Goal: Transaction & Acquisition: Purchase product/service

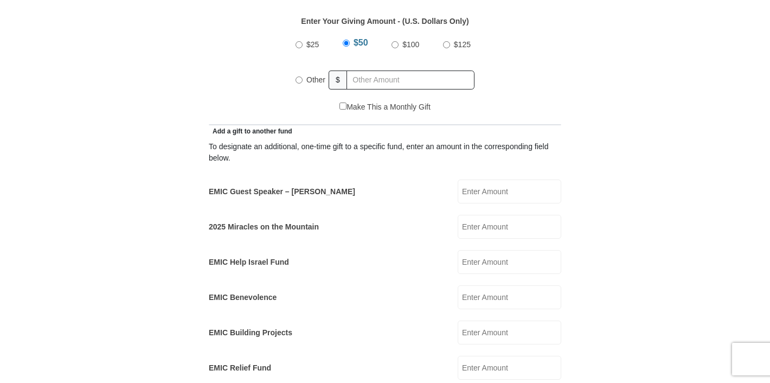
scroll to position [521, 0]
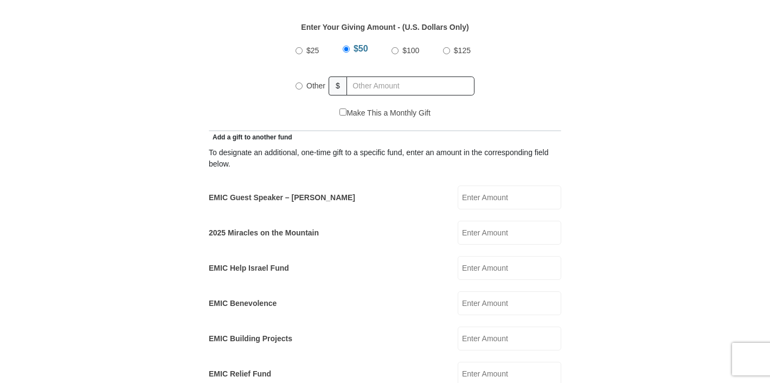
click at [298, 82] on input "Other" at bounding box center [299, 85] width 7 height 7
radio input "true"
click at [488, 221] on input "2025 Miracles on the Mountain" at bounding box center [510, 233] width 104 height 24
click at [488, 186] on input "EMIC Guest Speaker – [PERSON_NAME]" at bounding box center [510, 198] width 104 height 24
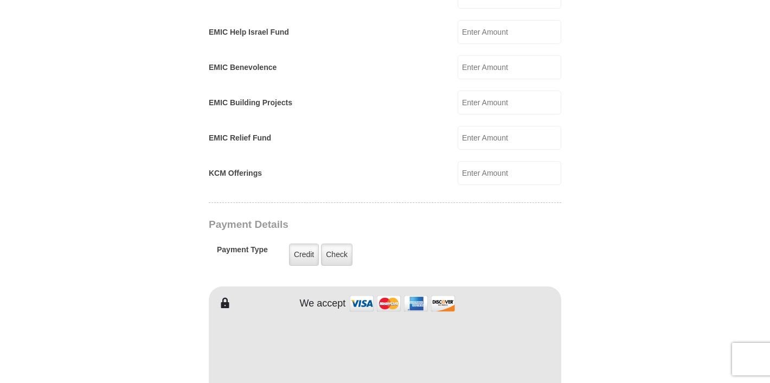
scroll to position [790, 0]
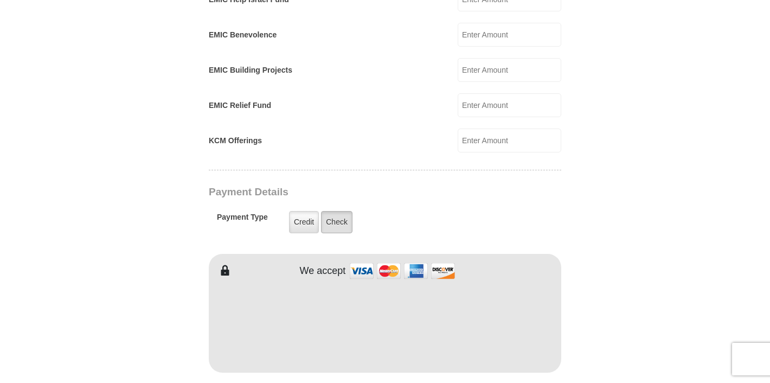
type input "4000.00"
click at [333, 211] on label "Check" at bounding box center [336, 222] width 31 height 22
click at [0, 0] on input "Check" at bounding box center [0, 0] width 0 height 0
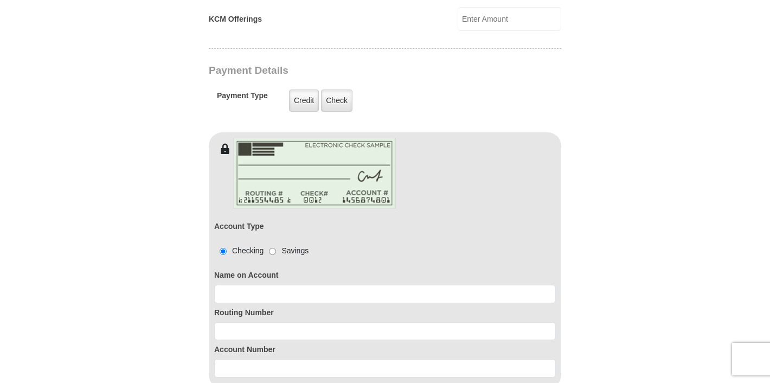
scroll to position [928, 0]
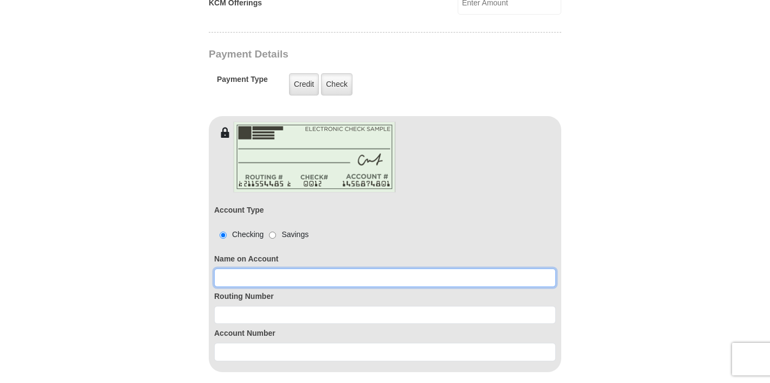
click at [321, 269] on input at bounding box center [385, 278] width 342 height 18
type input "[PERSON_NAME] [PERSON_NAME]"
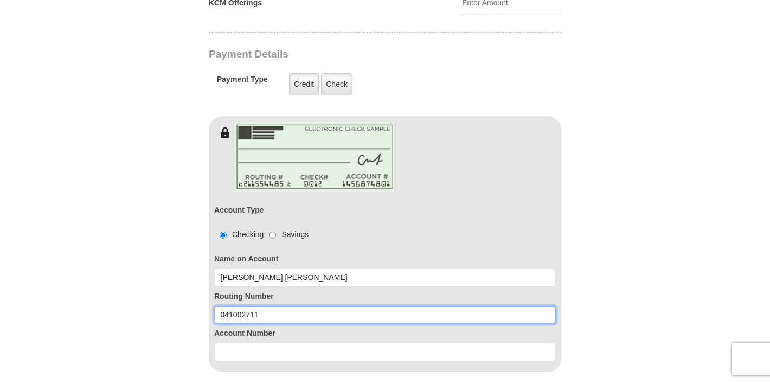
type input "041002711"
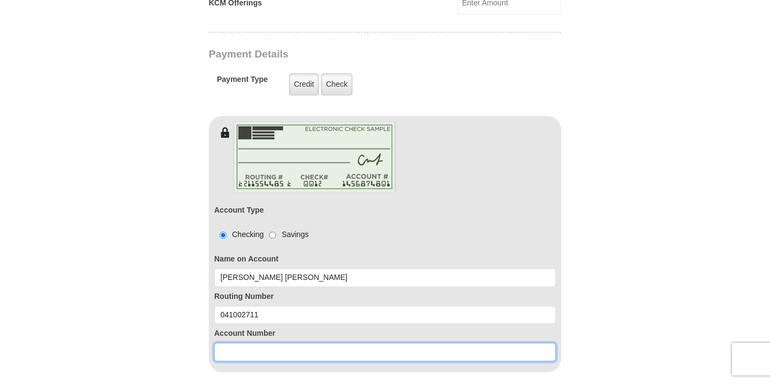
click at [263, 343] on input at bounding box center [385, 352] width 342 height 18
drag, startPoint x: 241, startPoint y: 336, endPoint x: 263, endPoint y: 337, distance: 21.7
click at [263, 343] on input "7520378428" at bounding box center [385, 352] width 342 height 18
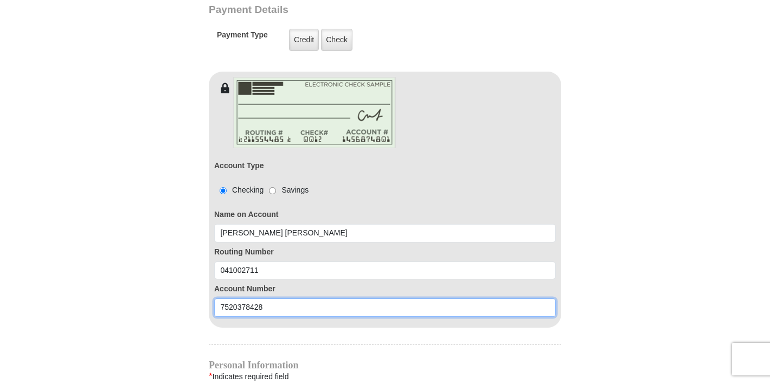
scroll to position [1003, 0]
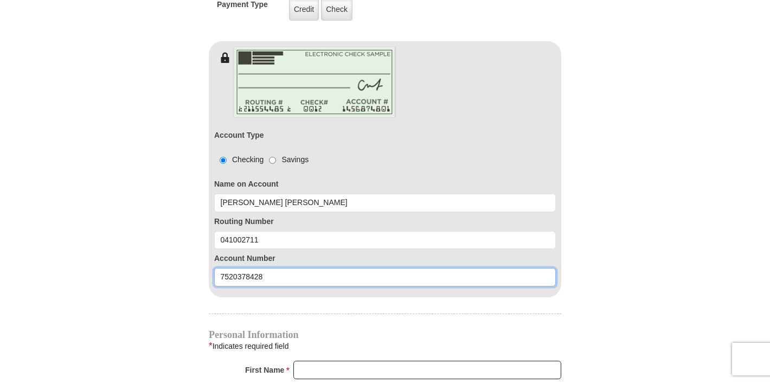
type input "7520378428"
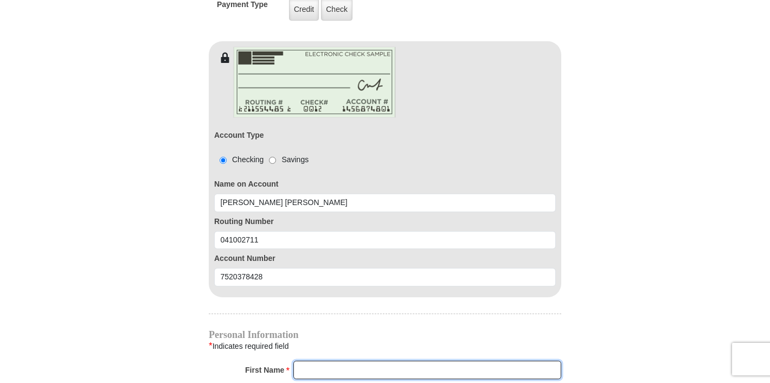
click at [302, 361] on input "First Name *" at bounding box center [427, 370] width 268 height 18
type input "[PERSON_NAME]"
type input "[EMAIL_ADDRESS][DOMAIN_NAME]"
type input "[STREET_ADDRESS]"
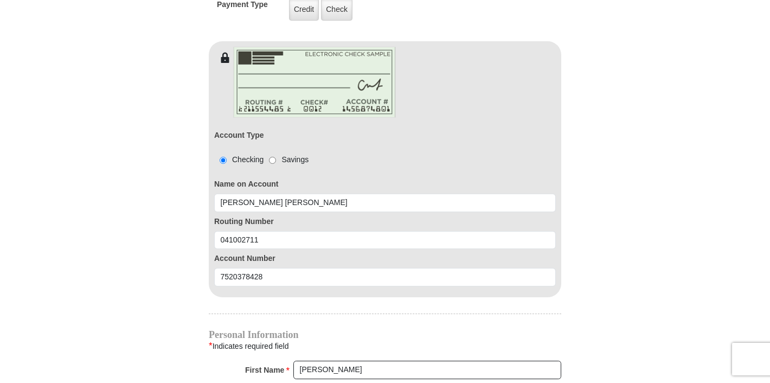
type input "Apt 35C"
type input "[GEOGRAPHIC_DATA]"
select select "OH"
type input "44720"
type input "3303910799"
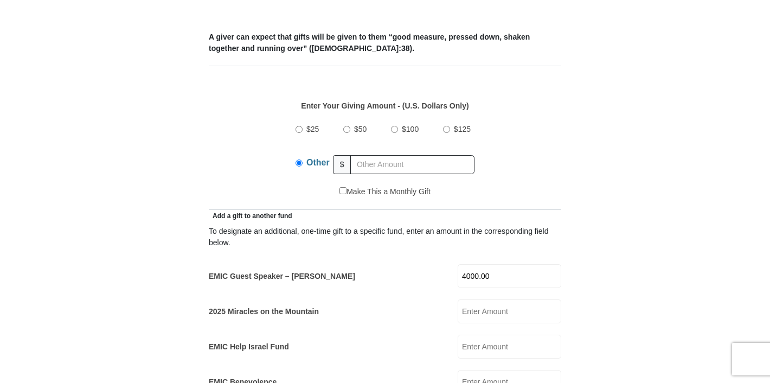
scroll to position [369, 0]
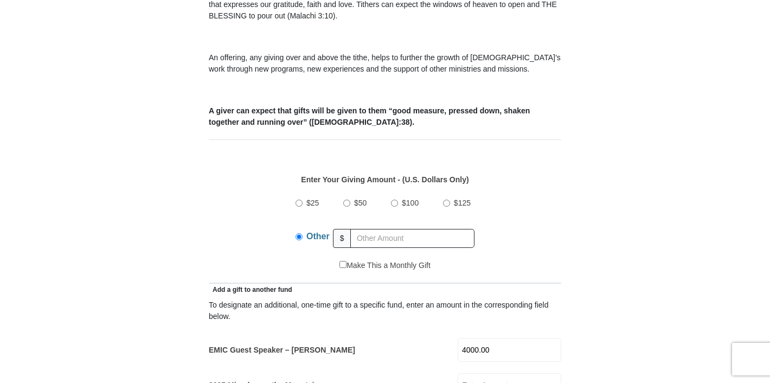
click at [474, 338] on input "4000.00" at bounding box center [510, 350] width 104 height 24
click at [537, 344] on input "5000.00" at bounding box center [510, 350] width 104 height 24
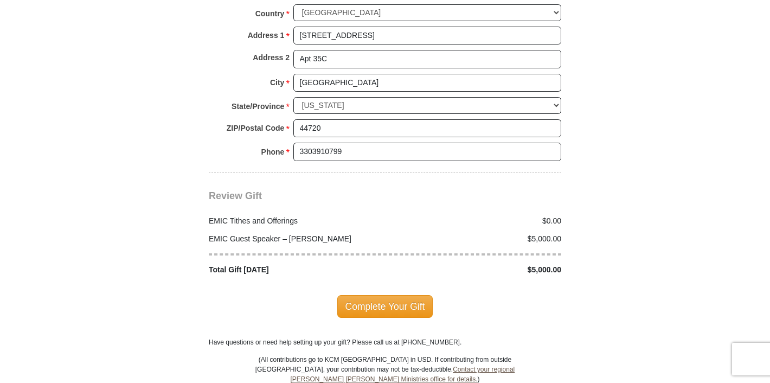
scroll to position [1510, 0]
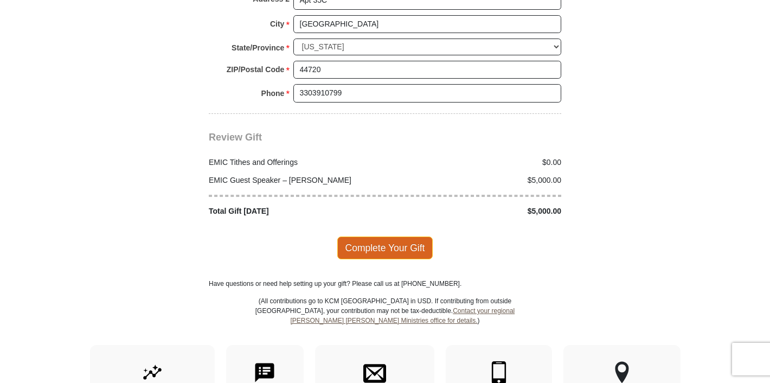
type input "5000.00"
click at [365, 237] on span "Complete Your Gift" at bounding box center [385, 248] width 96 height 23
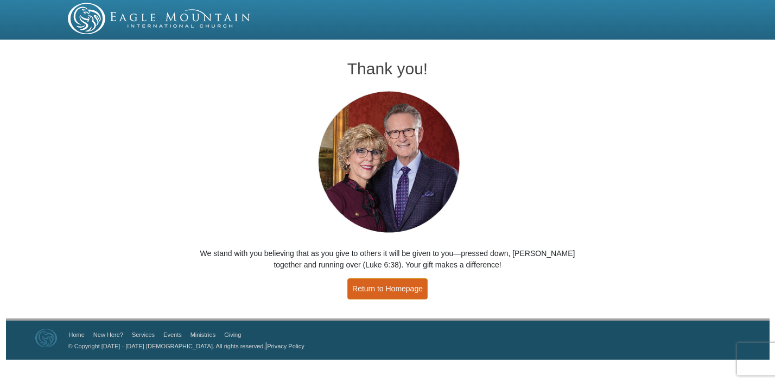
click at [407, 295] on link "Return to Homepage" at bounding box center [387, 288] width 80 height 21
